Goal: Navigation & Orientation: Understand site structure

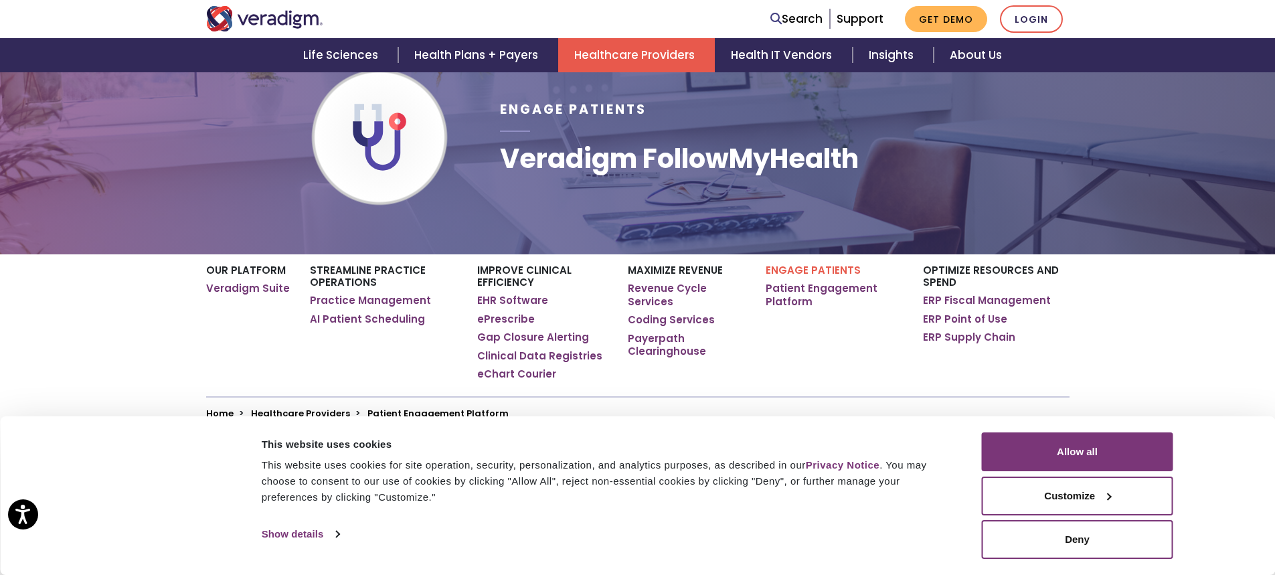
scroll to position [134, 0]
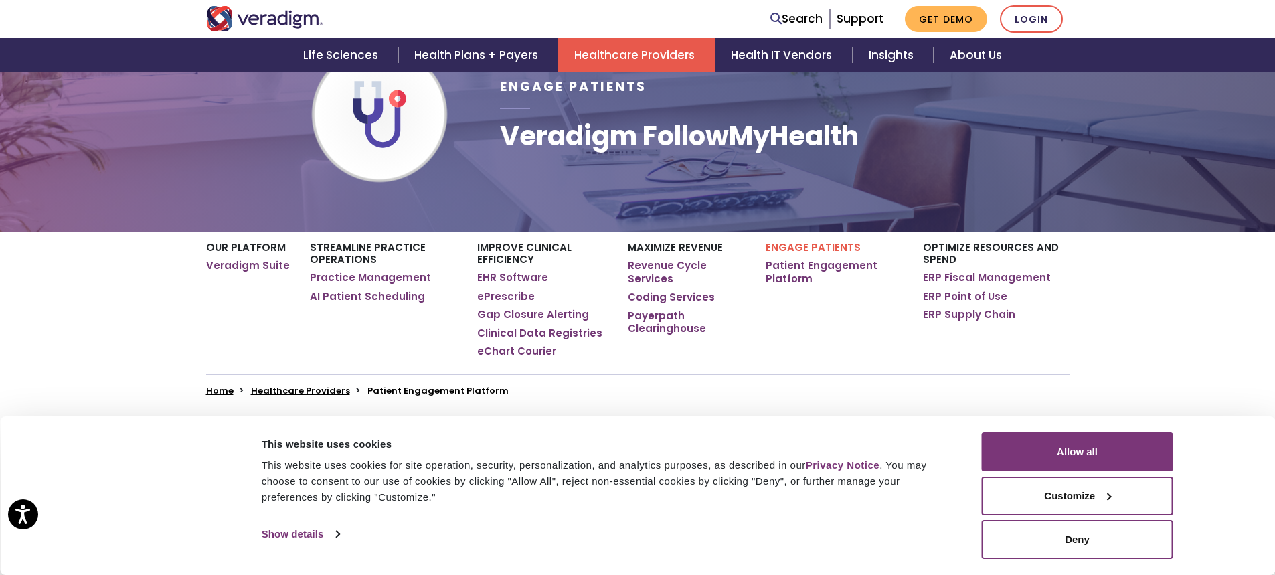
click at [335, 278] on link "Practice Management" at bounding box center [370, 277] width 121 height 13
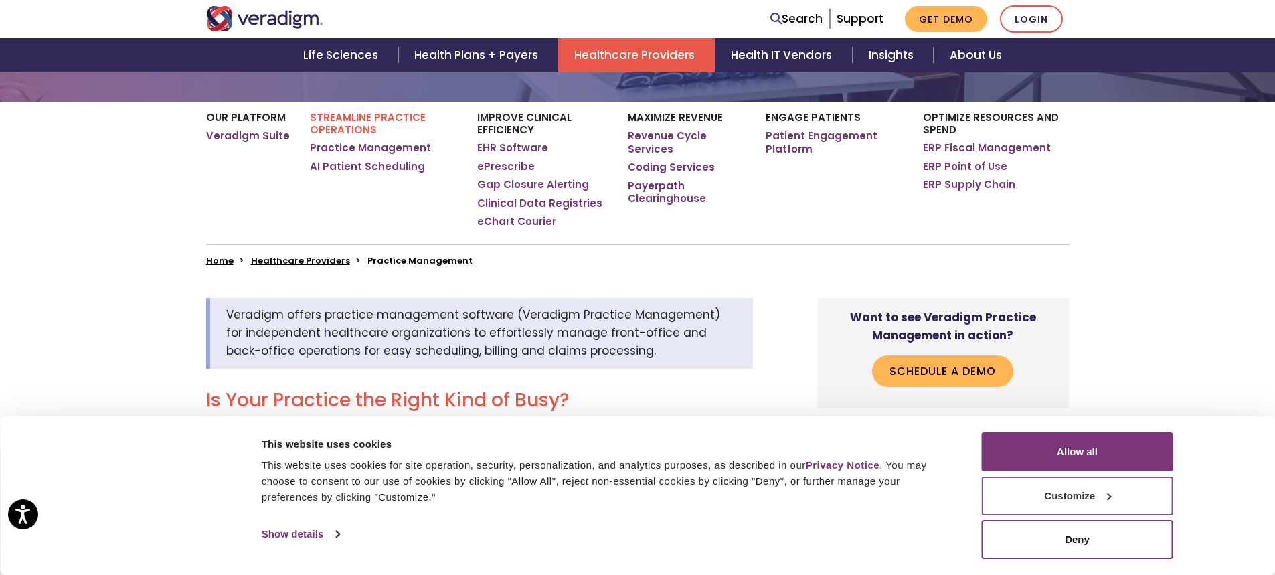
scroll to position [268, 0]
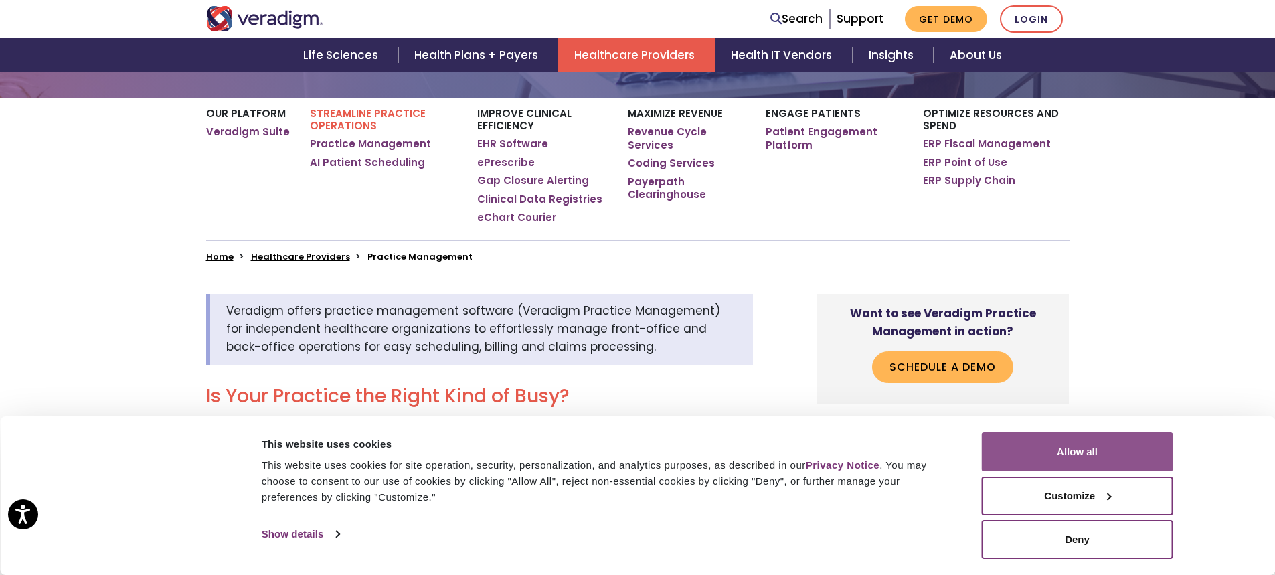
click at [1090, 447] on button "Allow all" at bounding box center [1077, 451] width 191 height 39
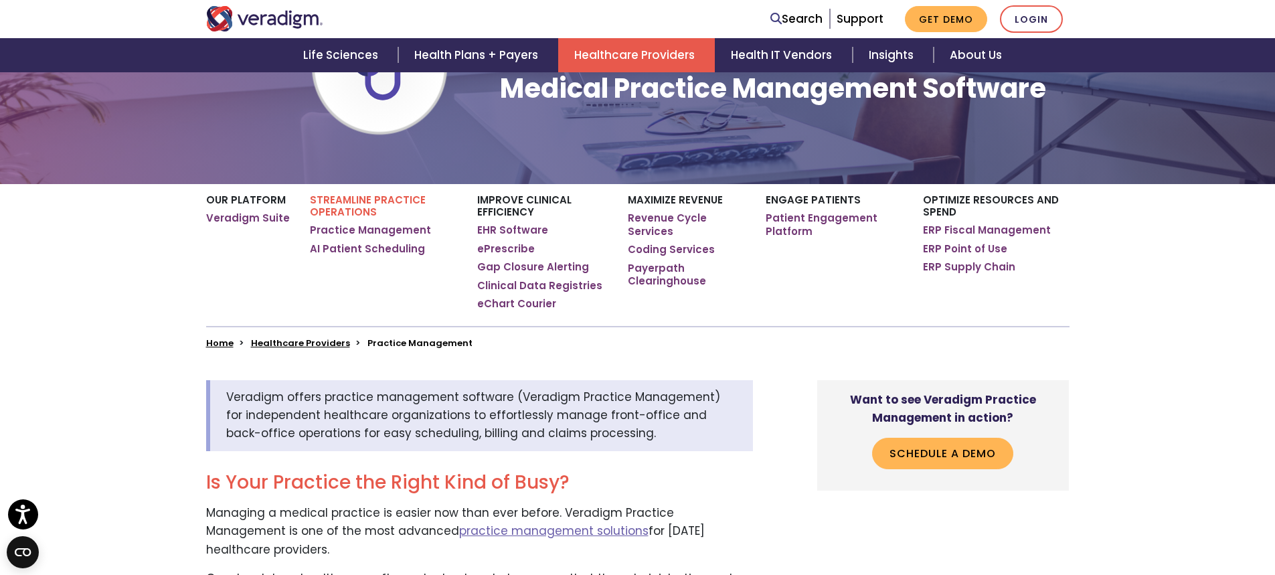
scroll to position [201, 0]
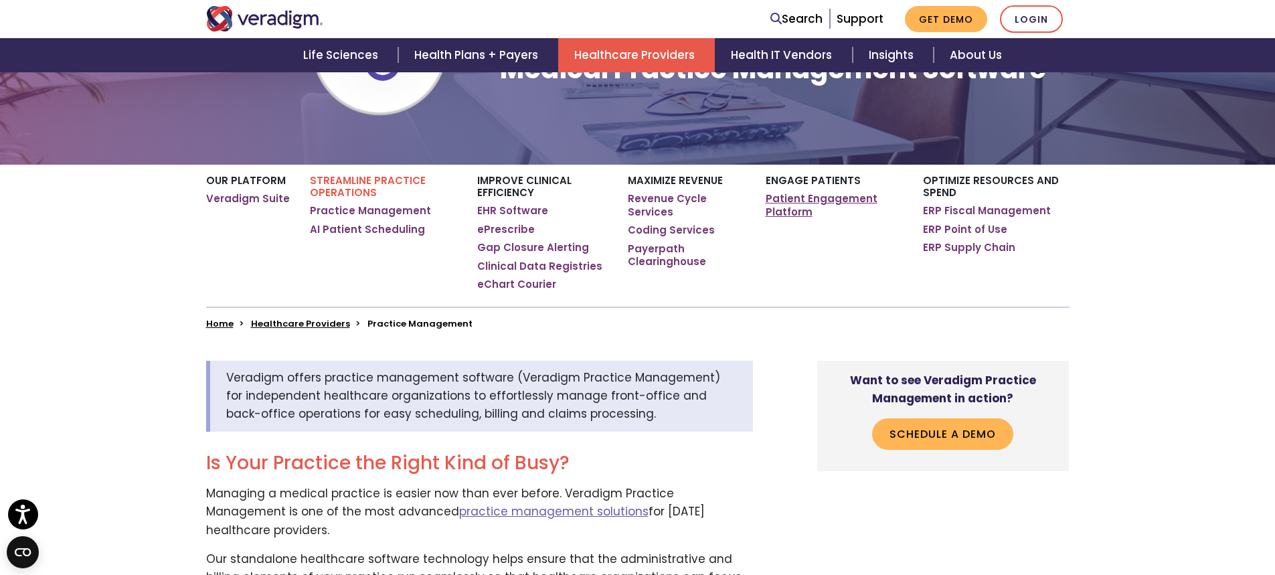
click at [796, 199] on link "Patient Engagement Platform" at bounding box center [834, 205] width 137 height 26
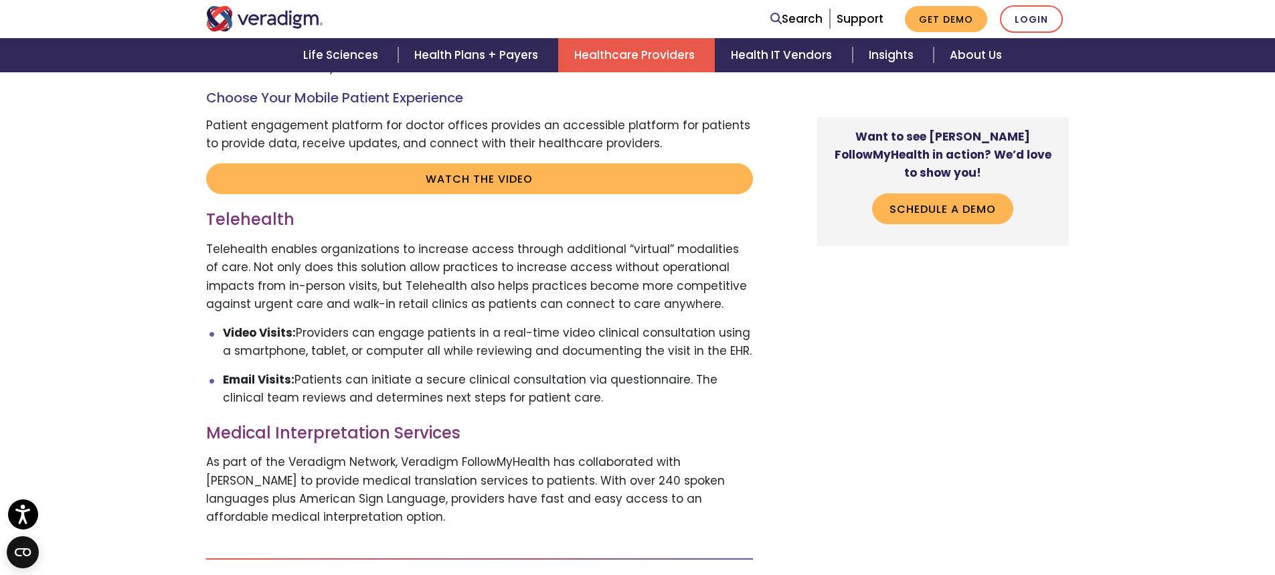
scroll to position [2678, 0]
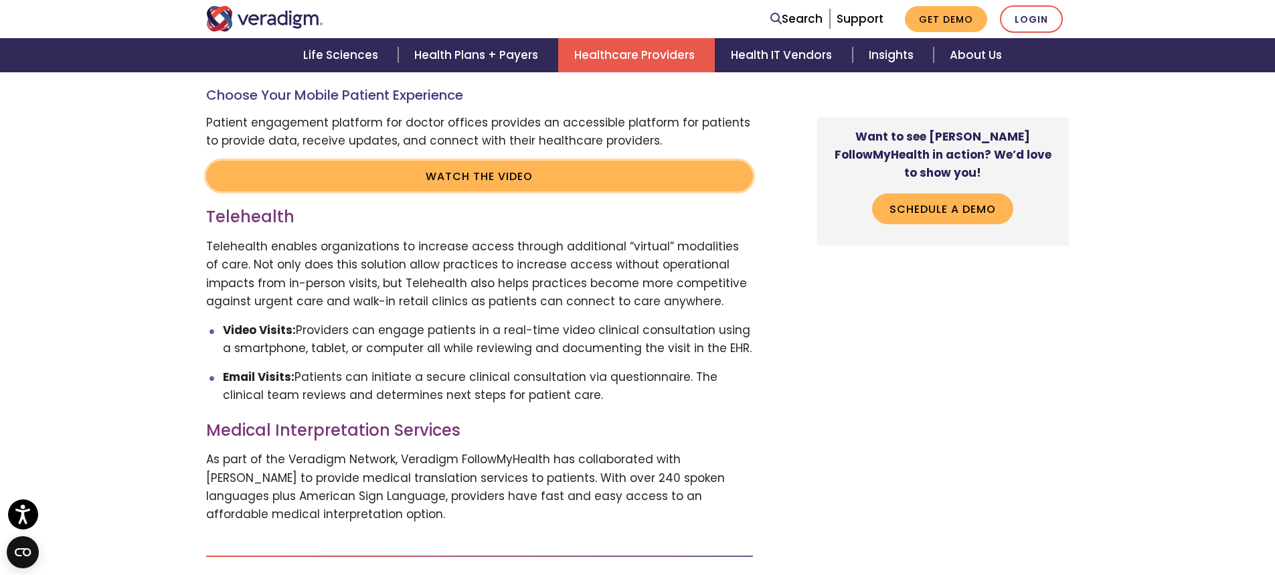
click at [570, 184] on link "Watch the video" at bounding box center [479, 176] width 547 height 31
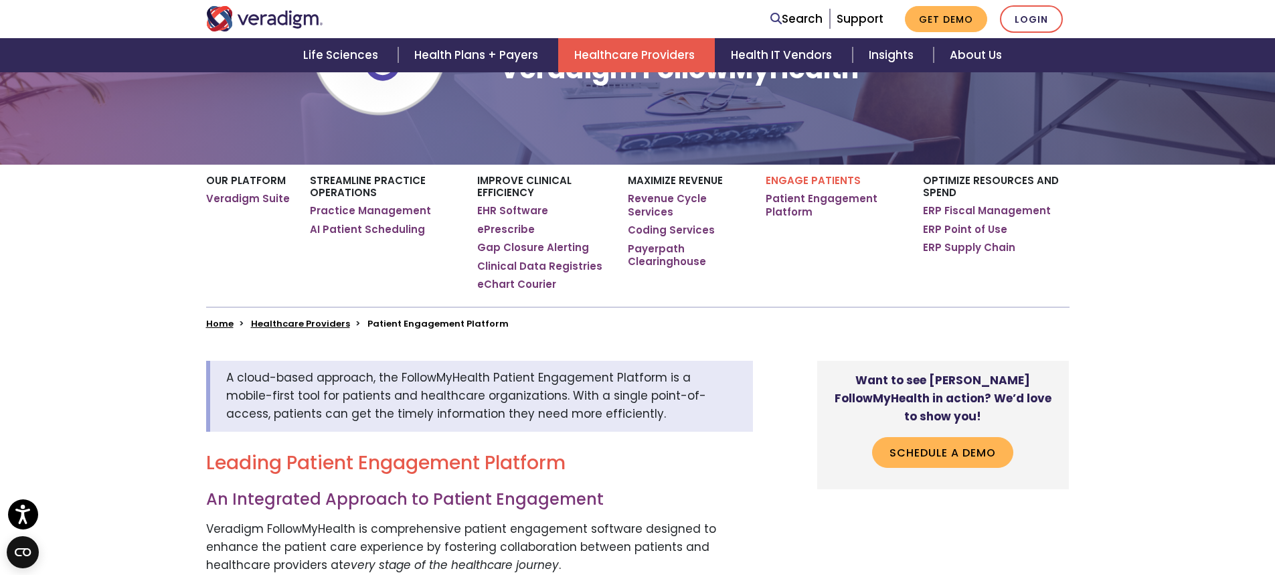
scroll to position [0, 0]
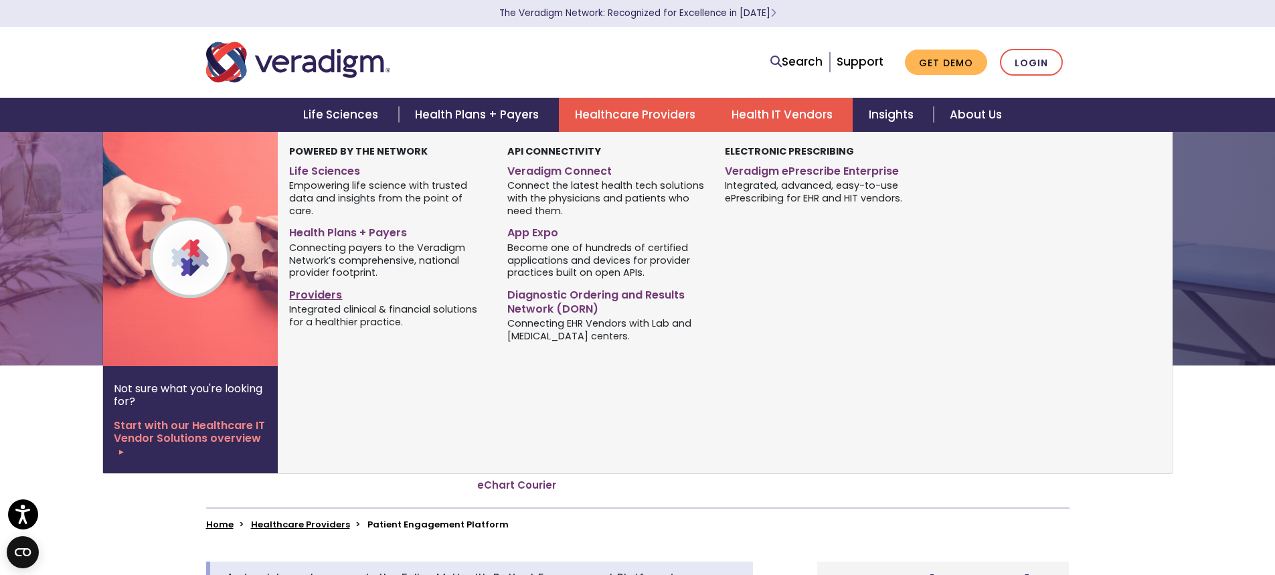
click at [316, 285] on link "Providers" at bounding box center [387, 292] width 197 height 19
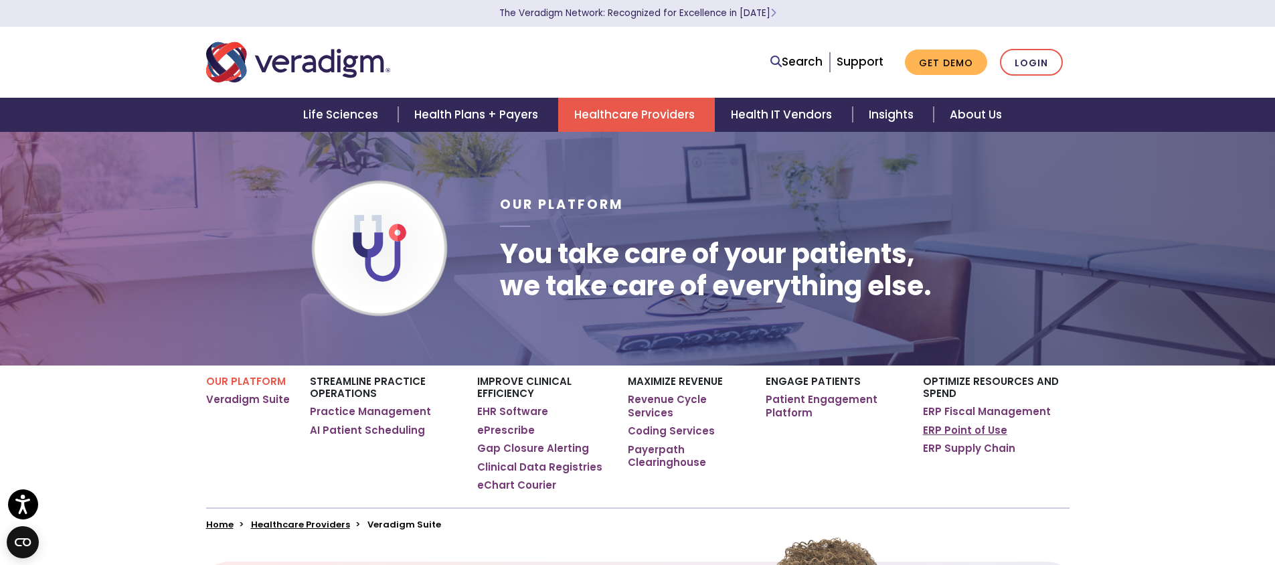
click at [952, 432] on link "ERP Point of Use" at bounding box center [965, 430] width 84 height 13
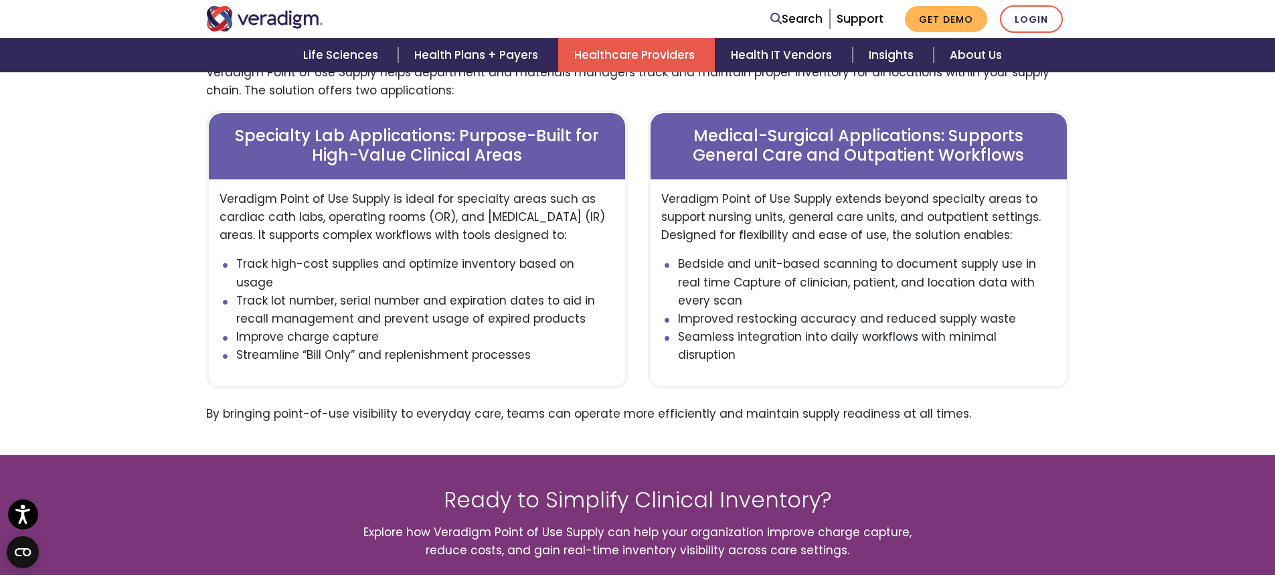
scroll to position [1673, 0]
